Goal: Transaction & Acquisition: Purchase product/service

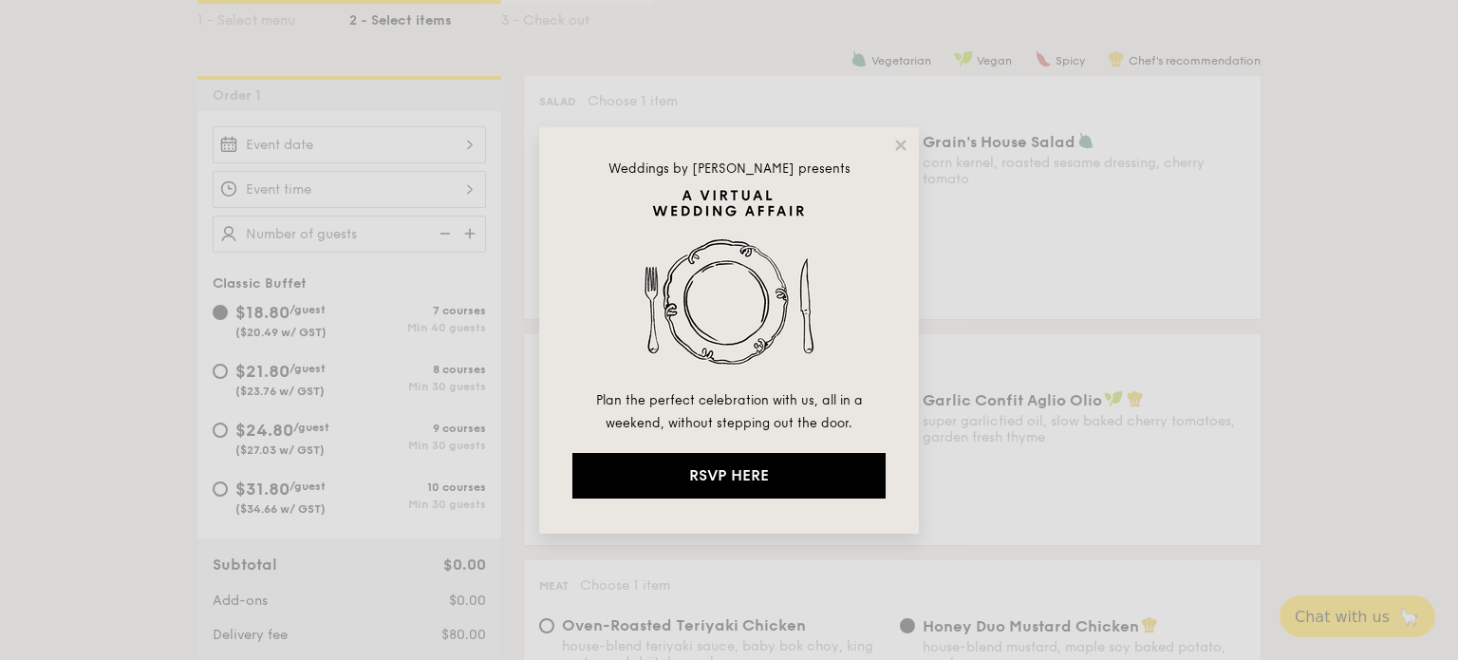
click at [229, 419] on div "Weddings by [PERSON_NAME] presents Plan the perfect celebration with us, all in…" at bounding box center [729, 330] width 1458 height 660
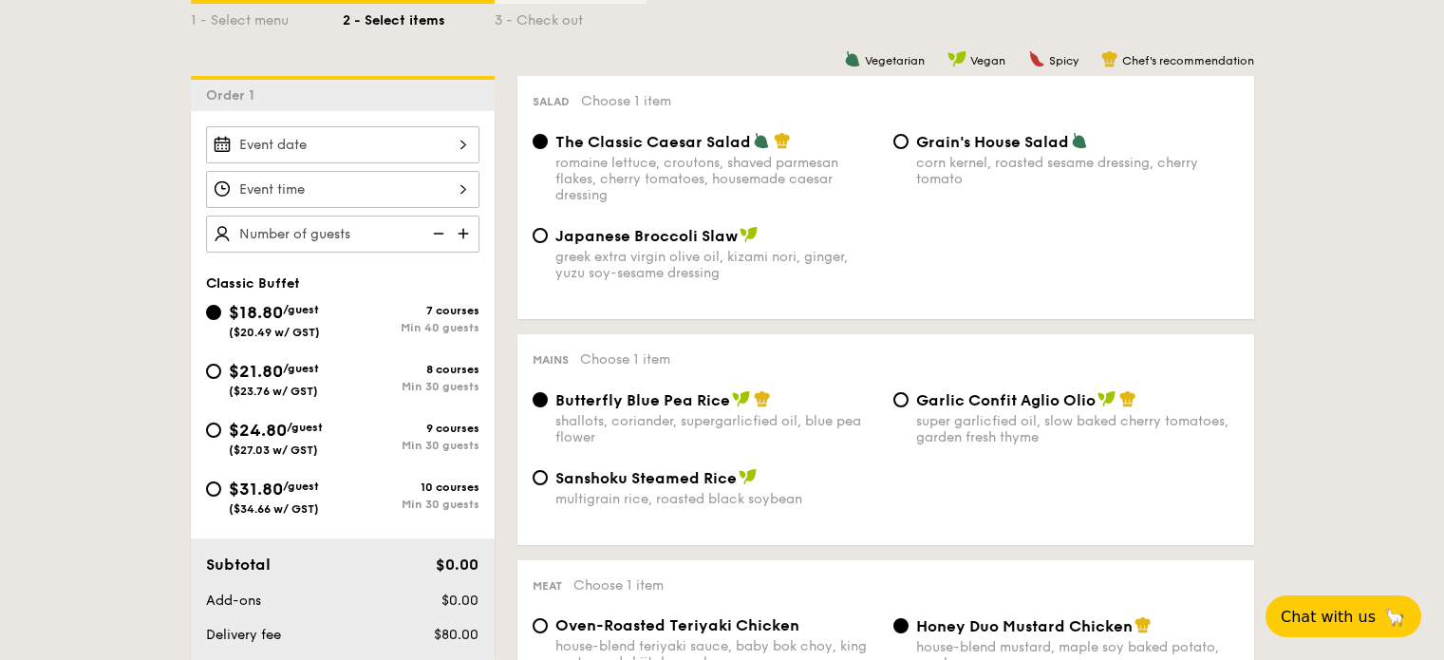
click at [231, 429] on span "$24.80" at bounding box center [258, 430] width 58 height 21
click at [221, 429] on input "$24.80 /guest ($27.03 w/ GST) 9 courses Min 30 guests" at bounding box center [213, 429] width 15 height 15
radio input "true"
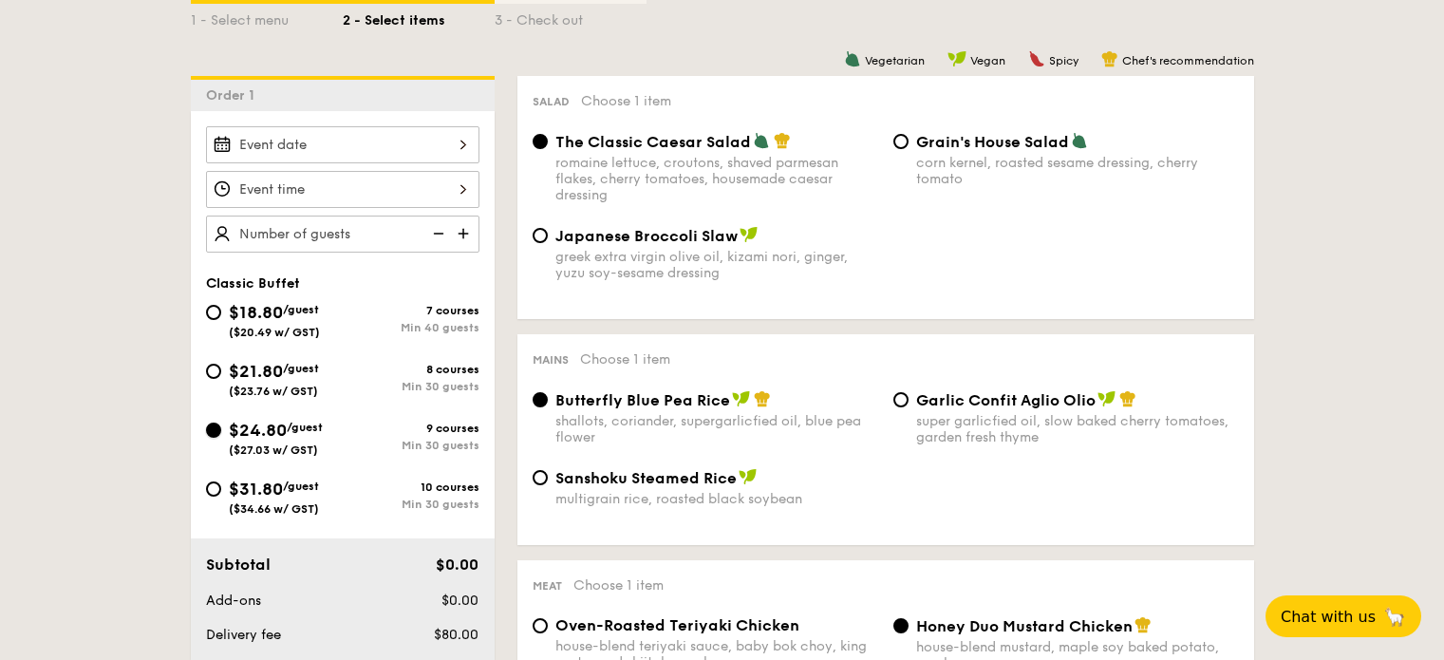
radio input "true"
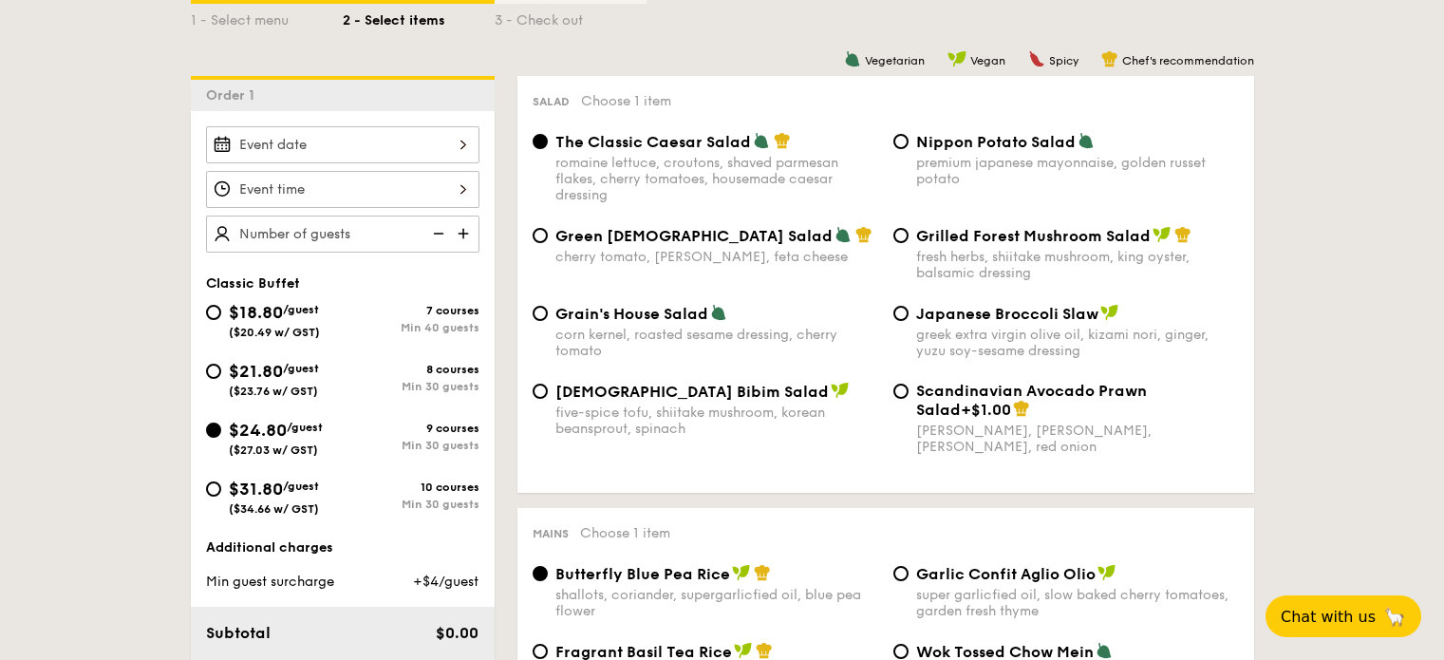
click at [221, 424] on div "$24.80 /guest ($27.03 w/ GST)" at bounding box center [274, 437] width 137 height 40
click at [221, 424] on input "$24.80 /guest ($27.03 w/ GST) 9 courses Min 30 guests" at bounding box center [213, 429] width 15 height 15
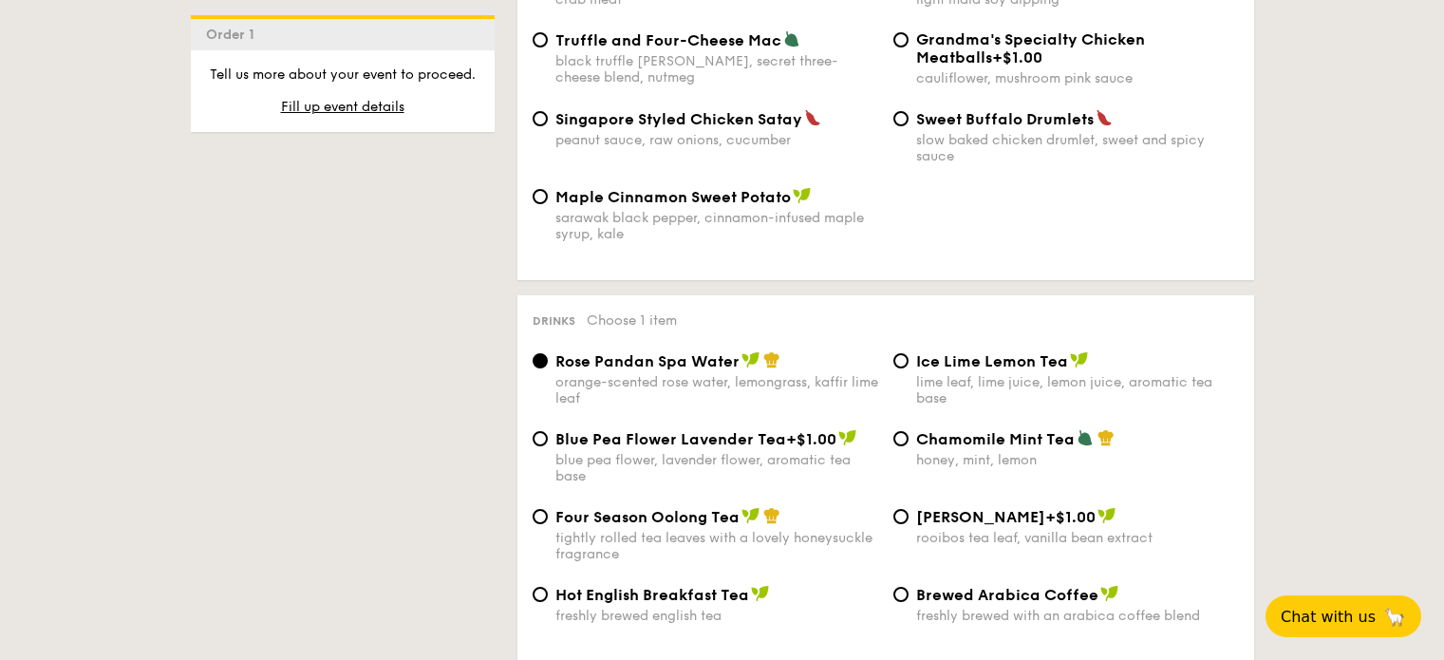
scroll to position [3977, 0]
